Goal: Information Seeking & Learning: Learn about a topic

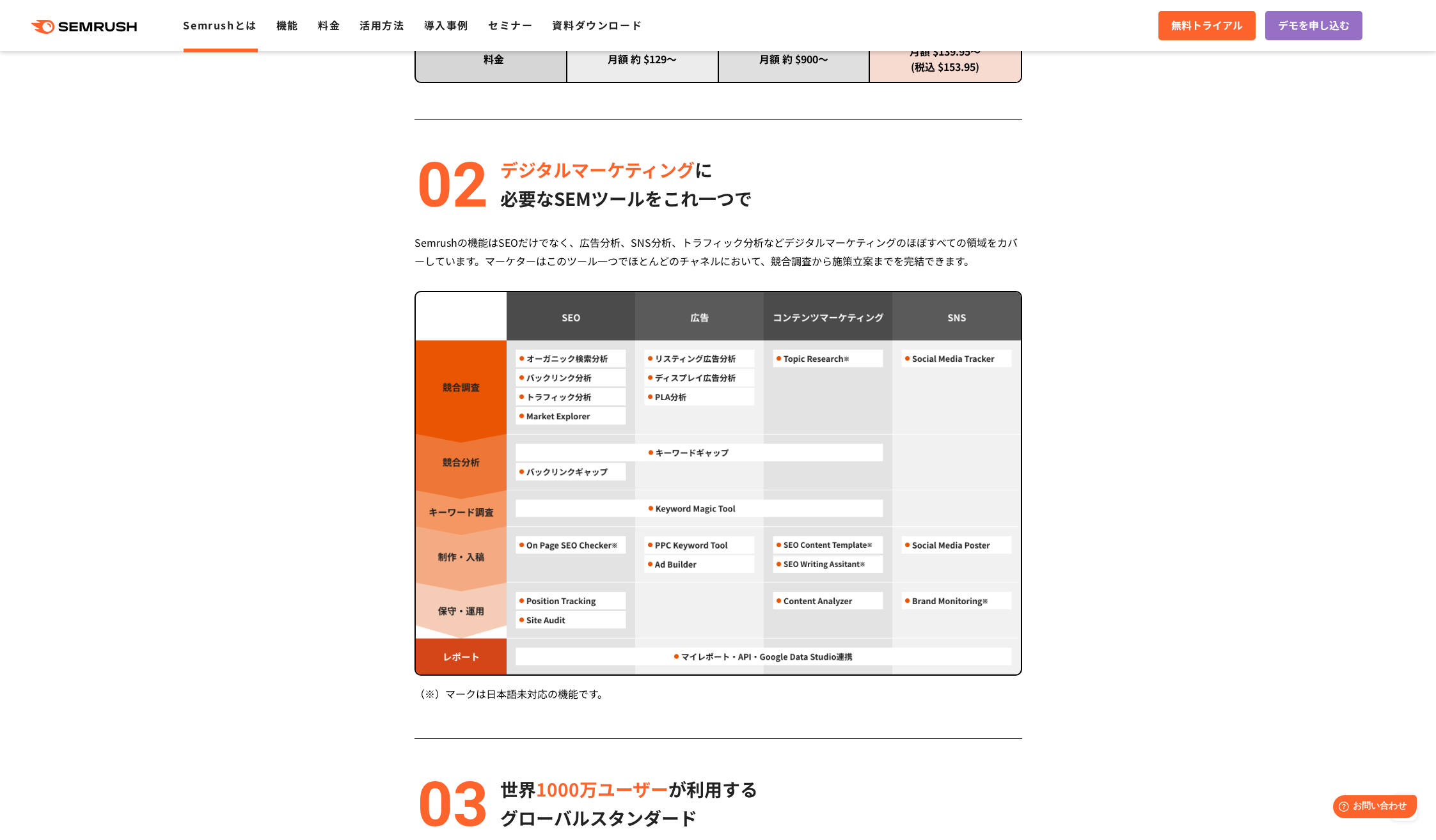
scroll to position [1044, 0]
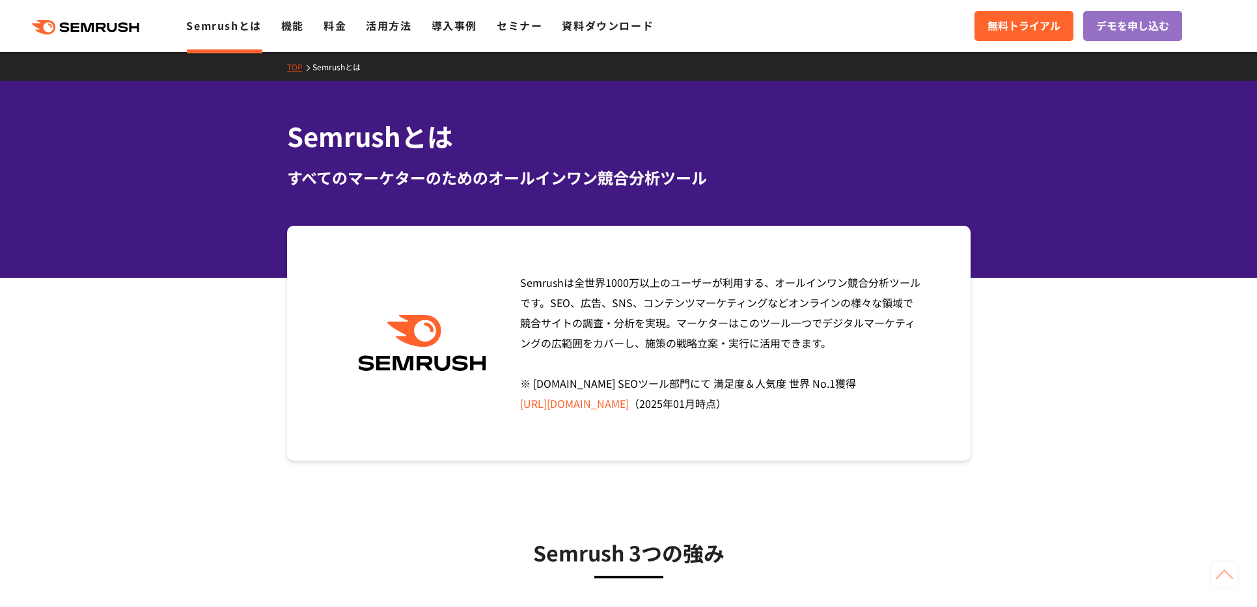
drag, startPoint x: 253, startPoint y: 362, endPoint x: 257, endPoint y: 161, distance: 201.2
click at [115, 31] on icon at bounding box center [114, 28] width 10 height 10
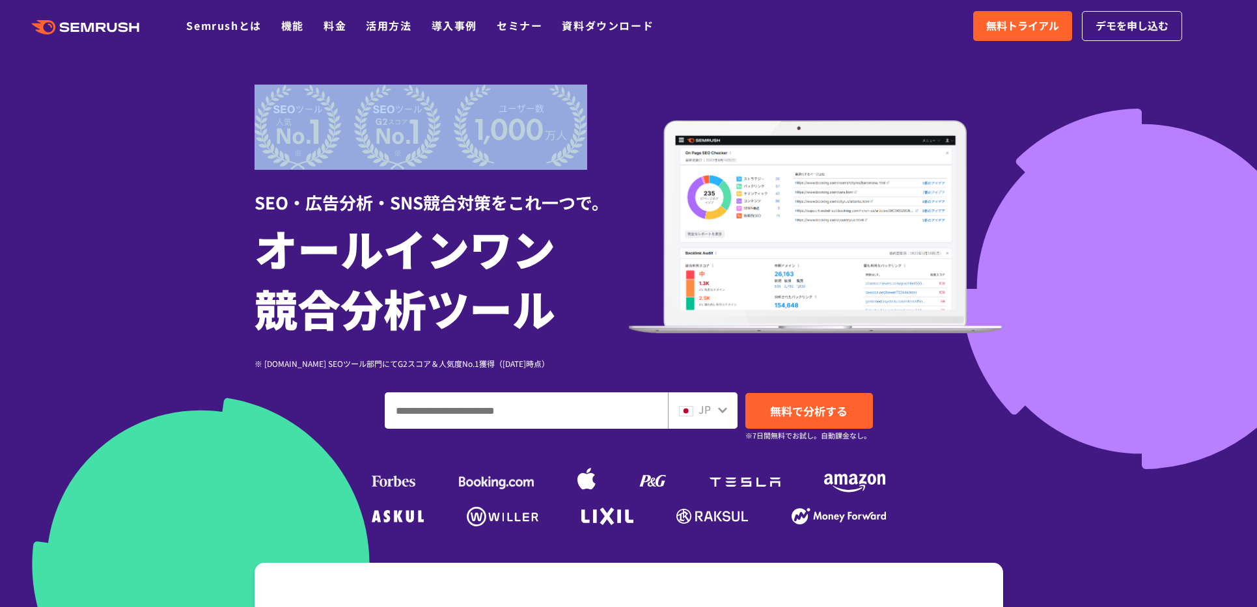
drag, startPoint x: 1084, startPoint y: 225, endPoint x: 340, endPoint y: 163, distance: 746.5
click at [359, 165] on section "SEO・広告分析・SNS競合対策をこれ一つで。 オールインワン 競合分析ツール ※ G2.com SEOツール部門にてG2スコア＆人気度No.1獲得（2023…" at bounding box center [628, 363] width 1257 height 726
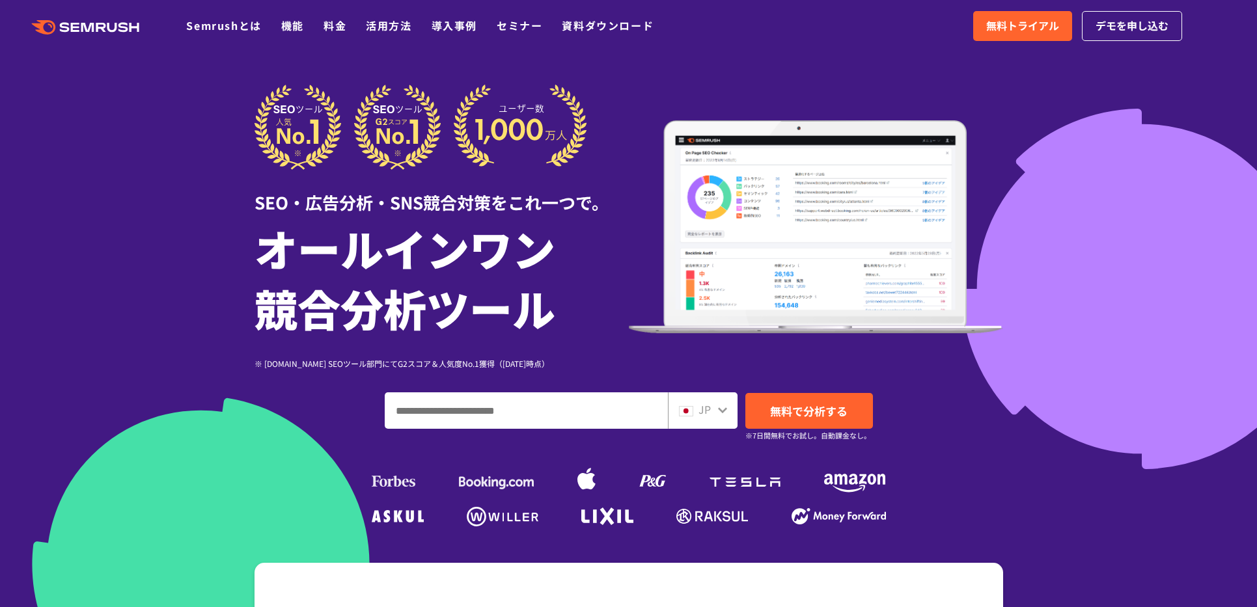
click at [523, 403] on input "ドメイン、キーワードまたはURLを入力してください" at bounding box center [526, 410] width 282 height 35
click at [546, 377] on div "SEO・広告分析・SNS競合対策をこれ一つで。 オールインワン 競合分析ツール ※ G2.com SEOツール部門にてG2スコア＆人気度No.1獲得（2023…" at bounding box center [628, 308] width 748 height 446
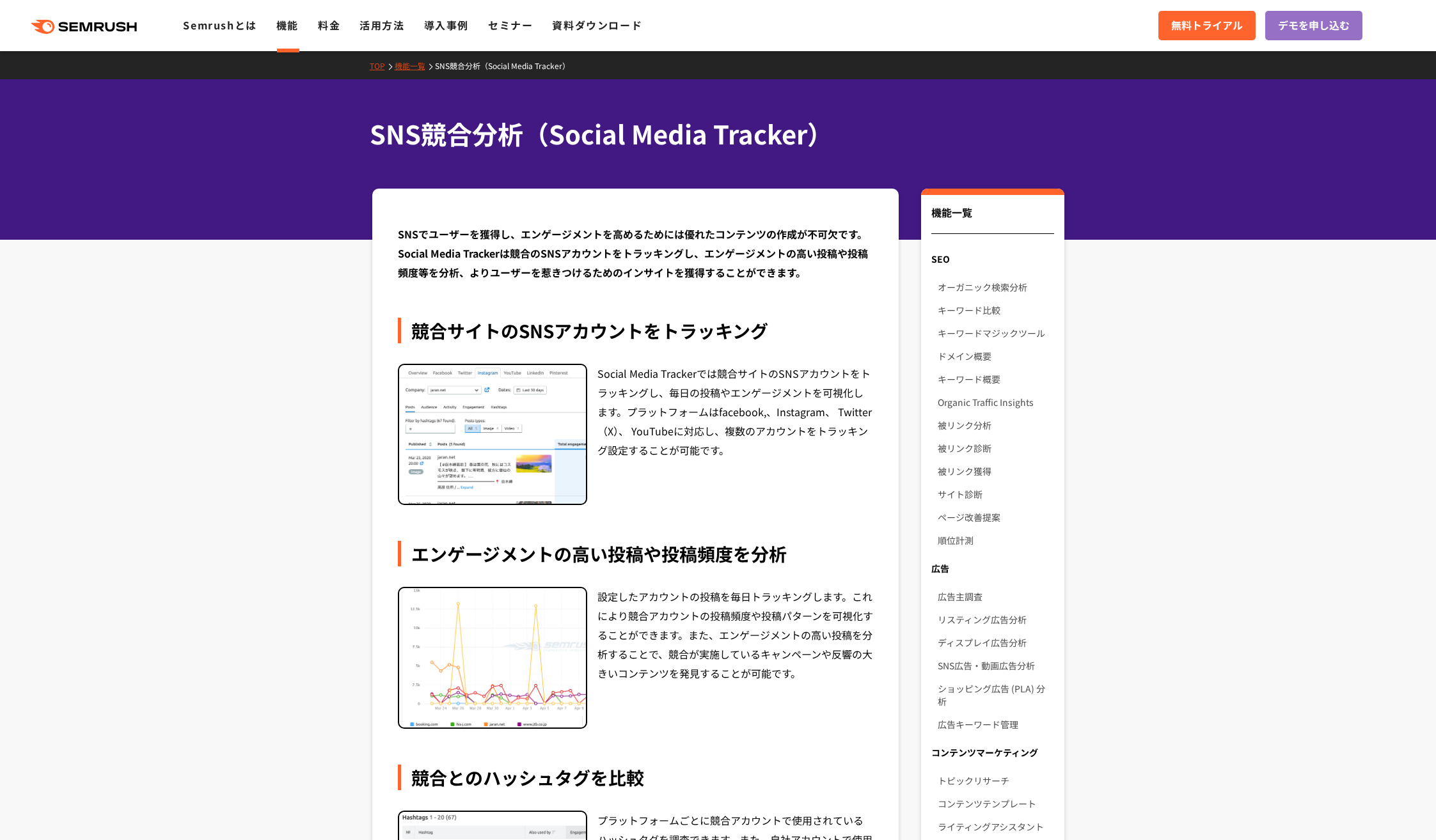
click at [505, 467] on img at bounding box center [492, 435] width 187 height 140
drag, startPoint x: 384, startPoint y: 401, endPoint x: 569, endPoint y: 465, distance: 195.8
click at [563, 461] on div "SNSでユーザーを獲得し、エンゲージメントを高めるためには優れたコンテンツの作成が不可欠です。Social Media Trackerは競合のSNSアカウント…" at bounding box center [636, 791] width 527 height 1204
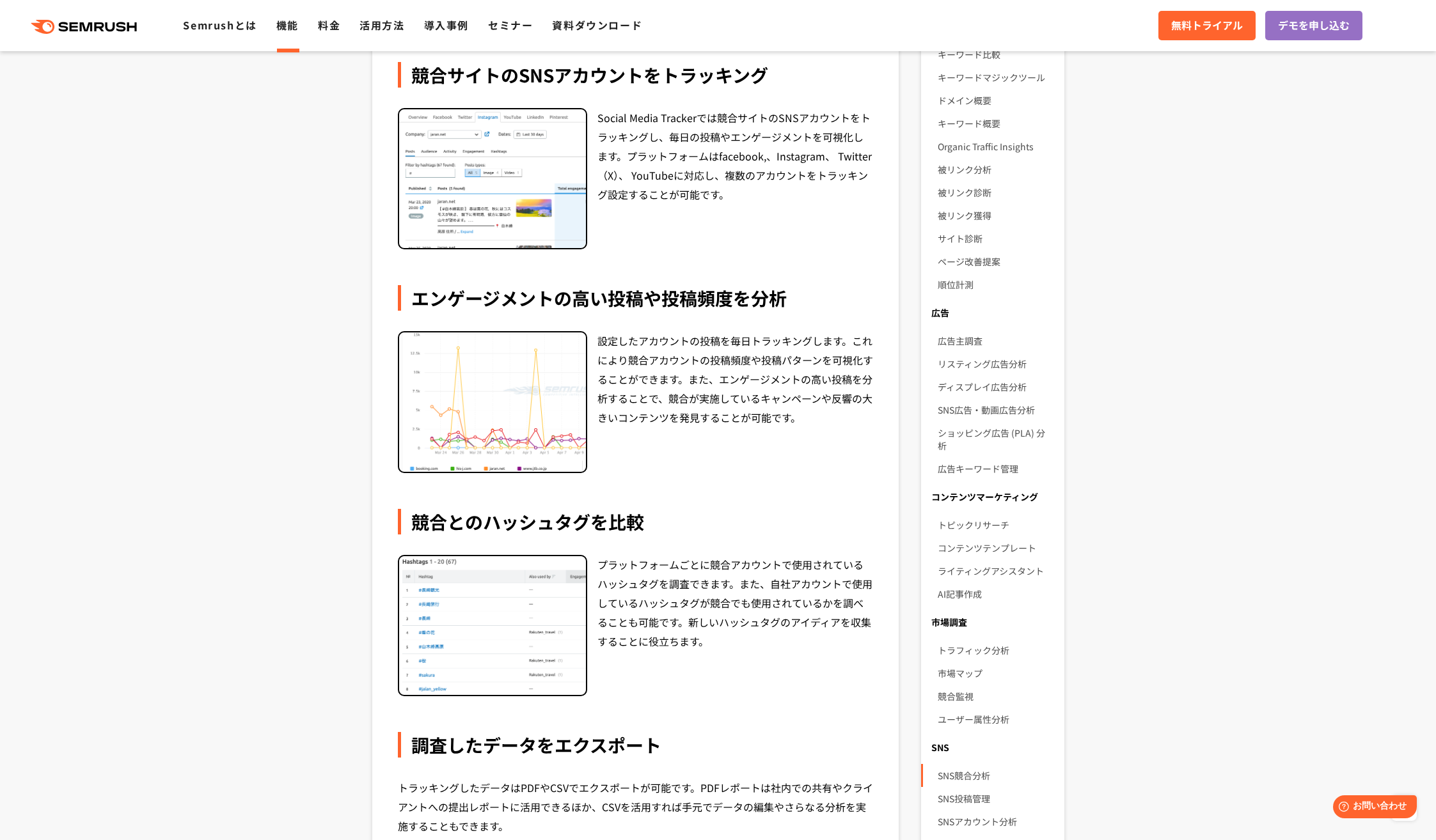
scroll to position [235, 0]
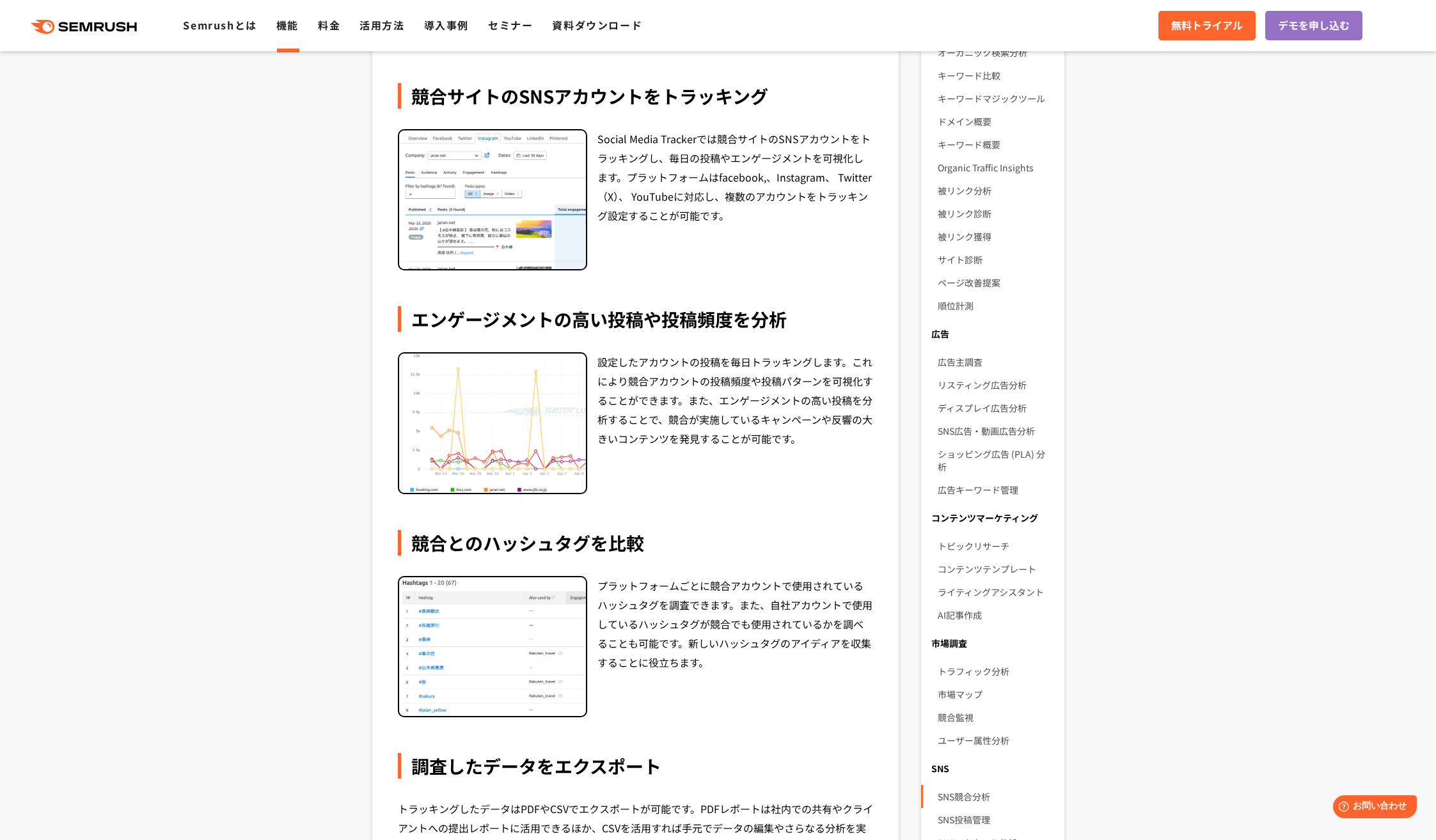
click at [672, 217] on div "Social Media Trackerでは競合サイトのSNSアカウントをトラッキングし、毎日の投稿やエンゲージメントを可視化します。プラットフォームはfac…" at bounding box center [735, 199] width 276 height 141
drag, startPoint x: 599, startPoint y: 137, endPoint x: 699, endPoint y: 139, distance: 100.0
click at [699, 139] on div "Social Media Trackerでは競合サイトのSNSアカウントをトラッキングし、毎日の投稿やエンゲージメントを可視化します。プラットフォームはfac…" at bounding box center [735, 199] width 276 height 141
copy div "Social Media Tracker"
